Goal: Navigation & Orientation: Find specific page/section

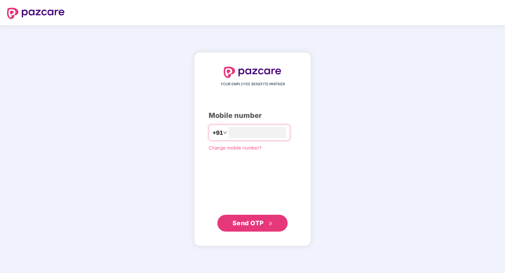
type input "**********"
click at [257, 225] on span "Send OTP" at bounding box center [247, 222] width 31 height 7
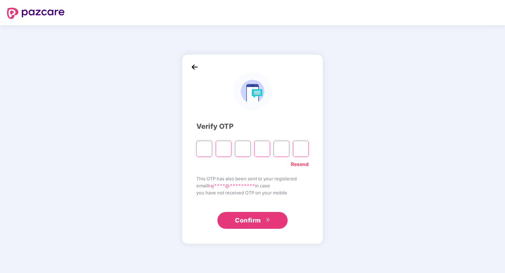
type input "*"
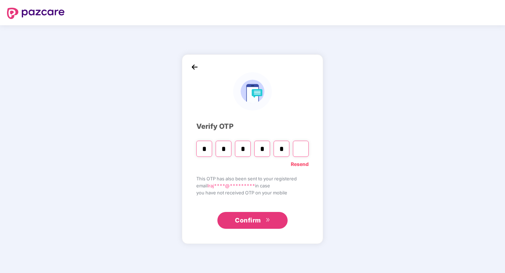
type input "*"
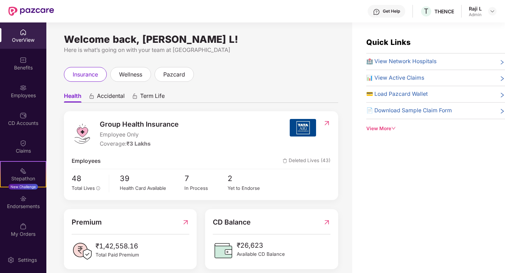
click at [326, 122] on img at bounding box center [326, 123] width 7 height 7
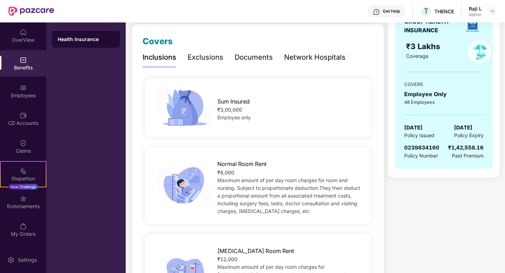
scroll to position [96, 0]
